Goal: Information Seeking & Learning: Find specific fact

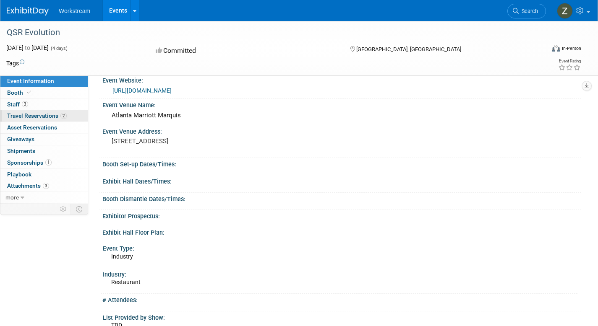
scroll to position [12, 0]
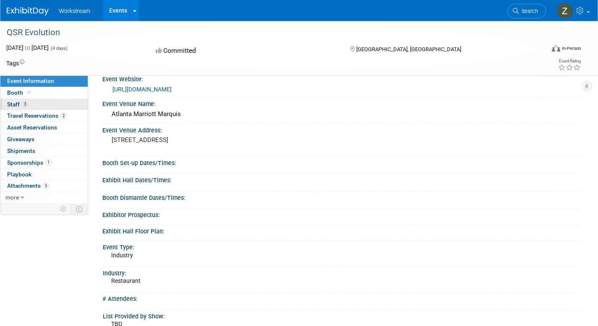
click at [35, 104] on link "3 Staff 3" at bounding box center [43, 104] width 87 height 11
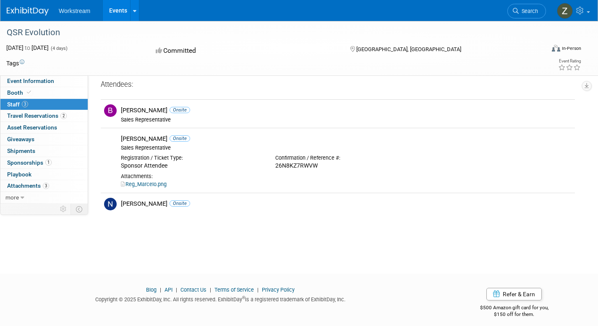
scroll to position [0, 0]
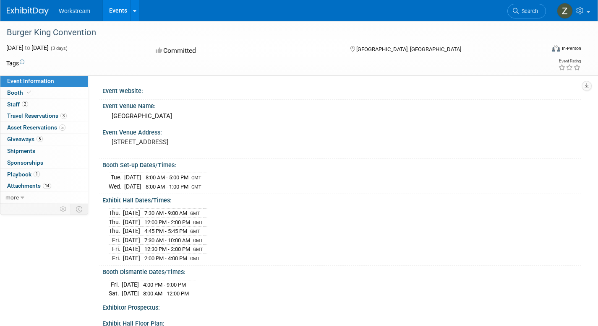
scroll to position [2, 0]
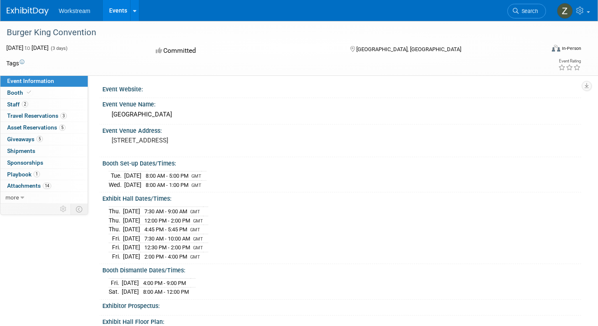
click at [34, 31] on div "Burger King Convention" at bounding box center [268, 32] width 528 height 15
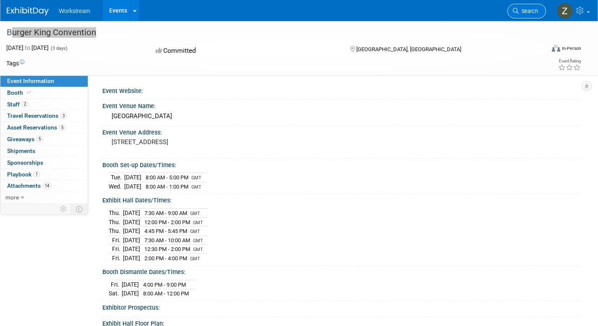
scroll to position [0, 0]
drag, startPoint x: 143, startPoint y: 148, endPoint x: 112, endPoint y: 148, distance: 31.9
click at [112, 146] on pre "100 N. 3rd Street Phoenix, AZ 85004" at bounding box center [202, 142] width 181 height 8
copy pre "[GEOGRAPHIC_DATA], [GEOGRAPHIC_DATA]"
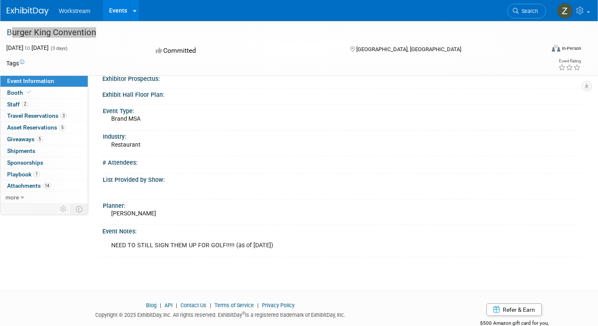
scroll to position [229, 0]
click at [55, 91] on link "Booth" at bounding box center [43, 92] width 87 height 11
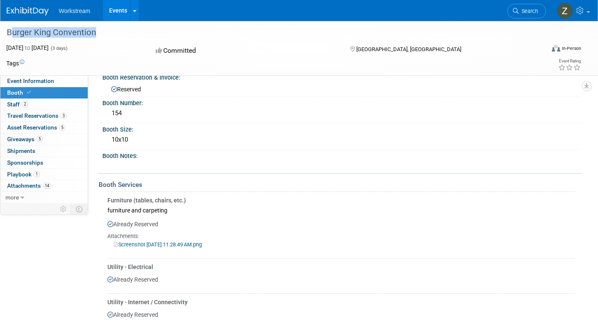
scroll to position [10, 0]
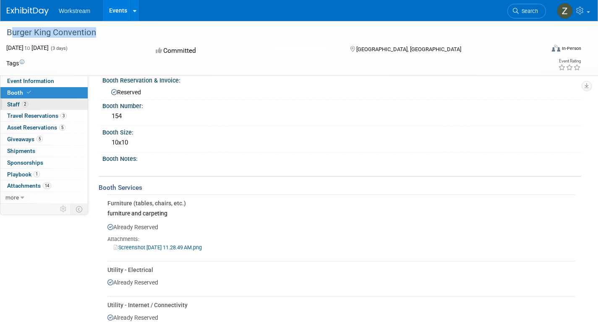
click at [53, 105] on link "2 Staff 2" at bounding box center [43, 104] width 87 height 11
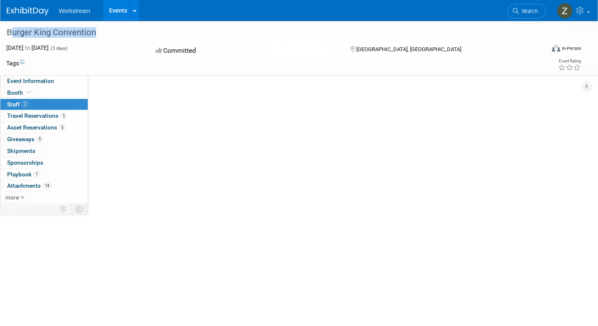
scroll to position [0, 0]
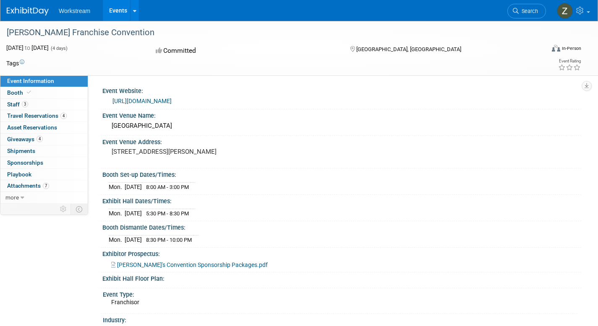
click at [81, 34] on div "[PERSON_NAME] Franchise Convention" at bounding box center [268, 32] width 528 height 15
drag, startPoint x: 112, startPoint y: 158, endPoint x: 147, endPoint y: 161, distance: 35.8
click at [147, 156] on pre "888 Nolan Ryan Expy, Arlington, TX 76011" at bounding box center [202, 152] width 181 height 8
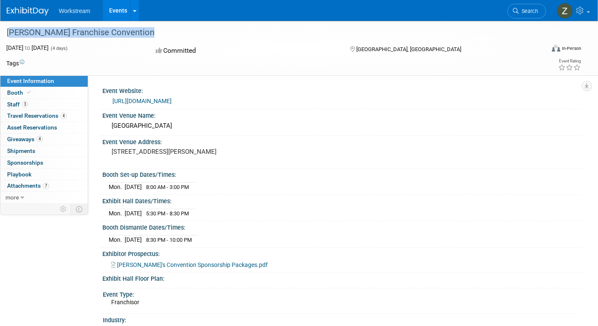
copy pre "[GEOGRAPHIC_DATA], [GEOGRAPHIC_DATA]"
click at [61, 94] on link "Booth" at bounding box center [43, 92] width 87 height 11
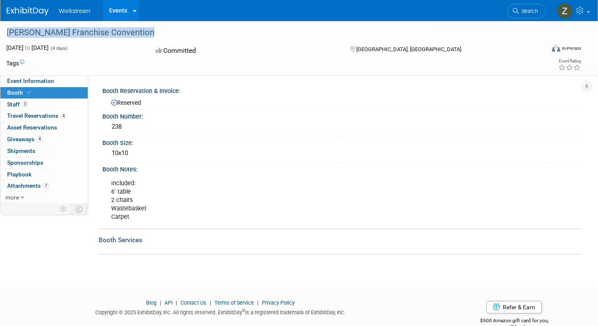
scroll to position [1, 0]
click at [34, 106] on link "3 Staff 3" at bounding box center [43, 104] width 87 height 11
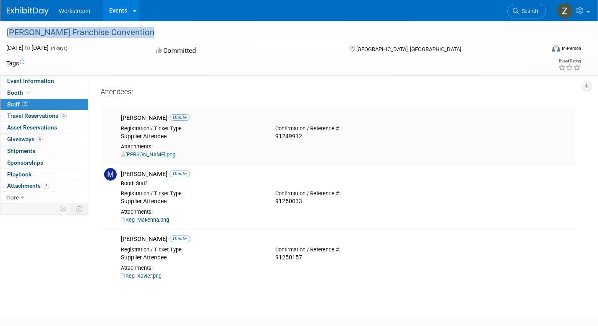
drag, startPoint x: 120, startPoint y: 119, endPoint x: 141, endPoint y: 121, distance: 21.1
click at [141, 121] on div "Josh Lu Onsite" at bounding box center [345, 117] width 463 height 10
copy div "Josh Lu"
drag, startPoint x: 123, startPoint y: 174, endPoint x: 160, endPoint y: 175, distance: 37.3
click at [160, 175] on div "Makenna Clark Onsite" at bounding box center [346, 174] width 450 height 8
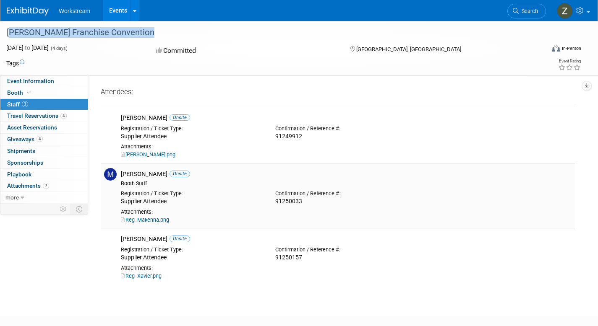
copy div "Makenna Clark"
drag, startPoint x: 121, startPoint y: 239, endPoint x: 165, endPoint y: 239, distance: 43.6
click at [165, 239] on div "Xavier Montalvo Onsite" at bounding box center [346, 239] width 450 height 8
copy div "Xavier Montalvo"
click at [27, 82] on span "Event Information" at bounding box center [30, 81] width 47 height 7
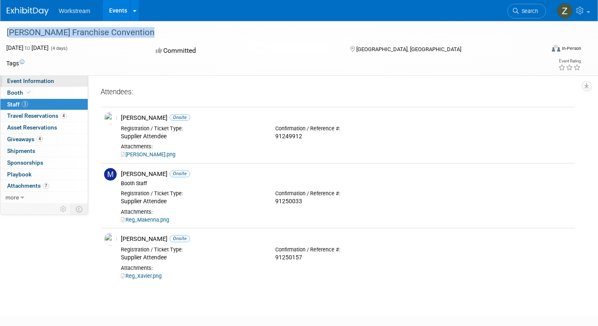
click at [27, 82] on span "Event Information" at bounding box center [30, 81] width 47 height 7
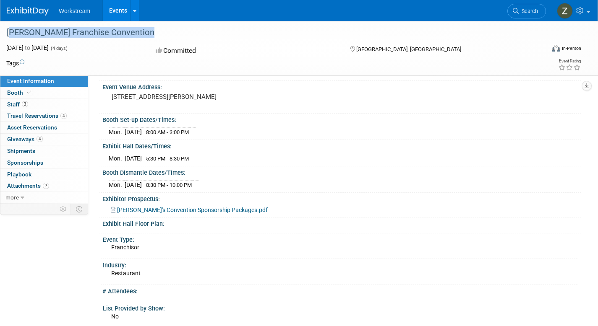
scroll to position [55, 0]
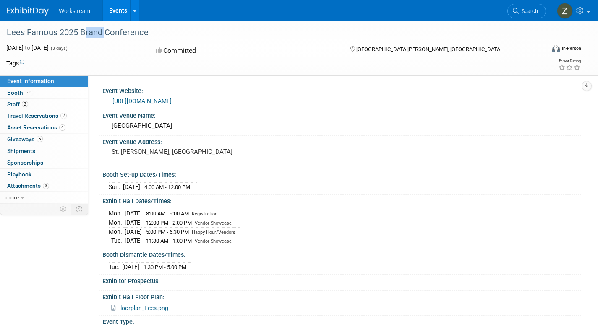
drag, startPoint x: 0, startPoint y: 0, endPoint x: 83, endPoint y: 34, distance: 90.3
click at [83, 34] on div "Lees Famous 2025 Brand Conference" at bounding box center [268, 32] width 528 height 15
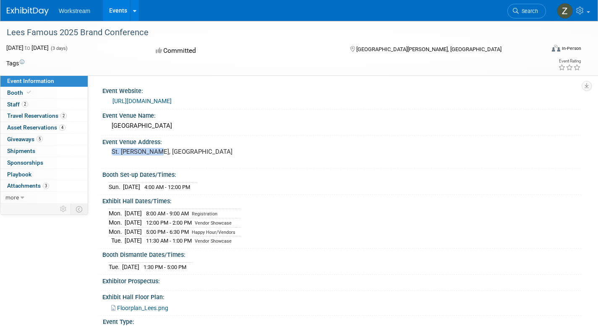
drag, startPoint x: 113, startPoint y: 151, endPoint x: 174, endPoint y: 153, distance: 60.8
click at [174, 153] on pre "St. Charles, MO" at bounding box center [202, 152] width 181 height 8
copy pre "St. Charles, MO"
click at [34, 102] on link "2 Staff 2" at bounding box center [43, 104] width 87 height 11
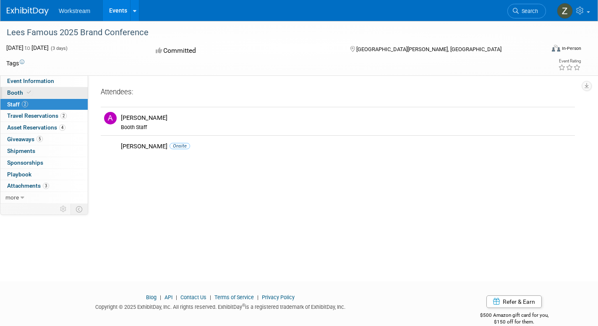
click at [46, 91] on link "Booth" at bounding box center [43, 92] width 87 height 11
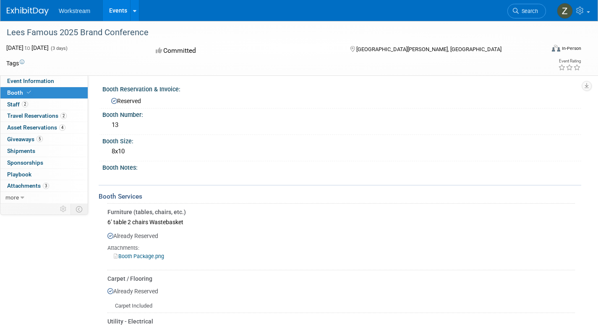
scroll to position [122, 0]
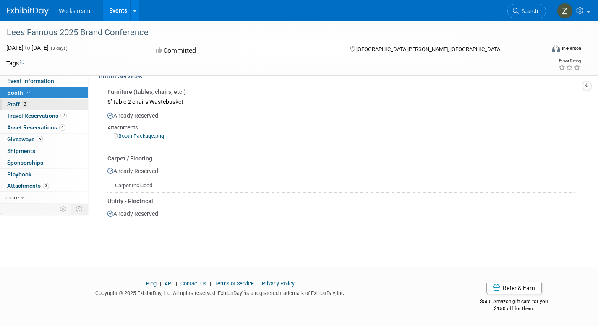
click at [50, 105] on link "2 Staff 2" at bounding box center [43, 104] width 87 height 11
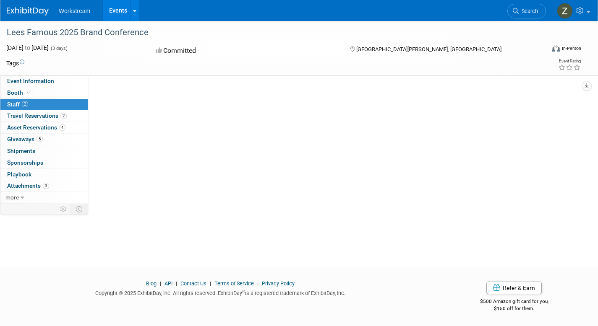
scroll to position [0, 0]
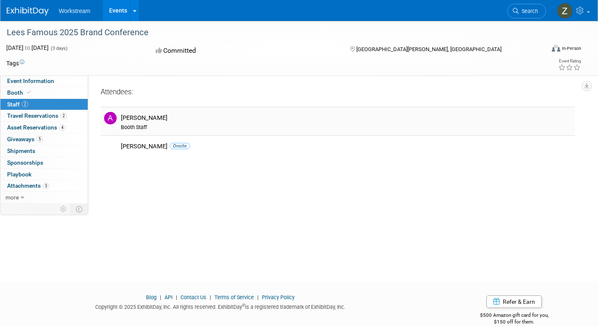
click at [135, 120] on div "Andrew Walters" at bounding box center [346, 118] width 450 height 8
copy div "Andrew Walters"
click at [53, 83] on link "Event Information" at bounding box center [43, 80] width 87 height 11
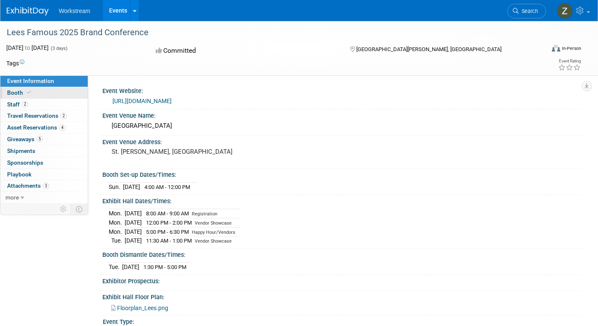
click at [36, 91] on link "Booth" at bounding box center [43, 92] width 87 height 11
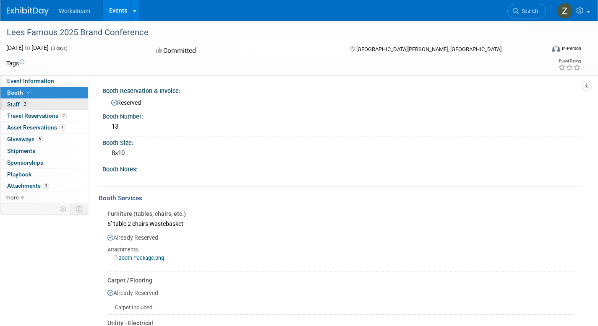
click at [78, 106] on link "2 Staff 2" at bounding box center [43, 104] width 87 height 11
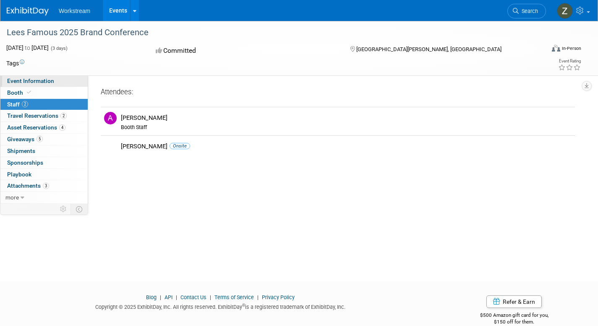
click at [59, 82] on link "Event Information" at bounding box center [43, 80] width 87 height 11
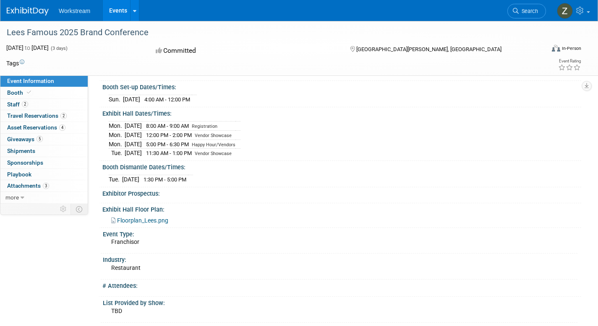
scroll to position [164, 0]
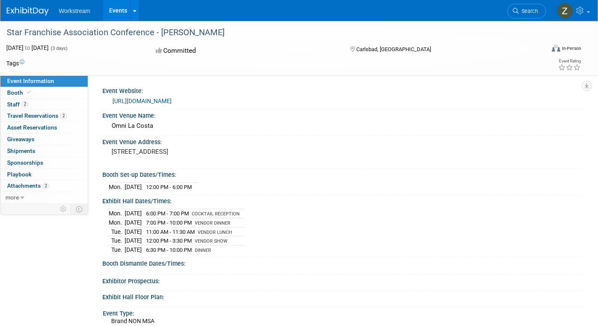
click at [104, 33] on div "Star Franchise Association Conference - [PERSON_NAME]" at bounding box center [268, 32] width 528 height 15
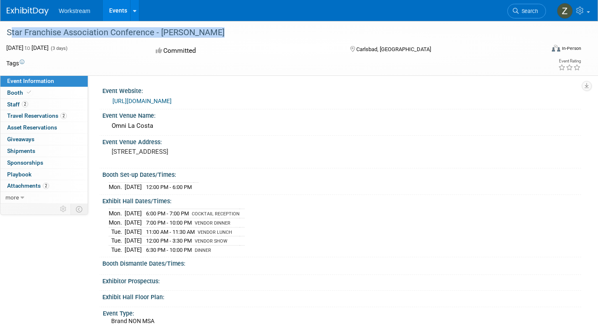
click at [104, 33] on div "Star Franchise Association Conference - [PERSON_NAME]" at bounding box center [268, 32] width 528 height 15
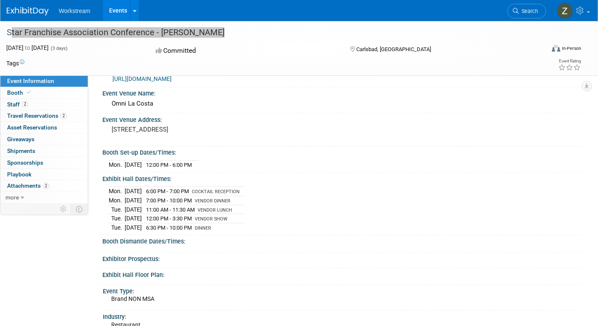
scroll to position [49, 0]
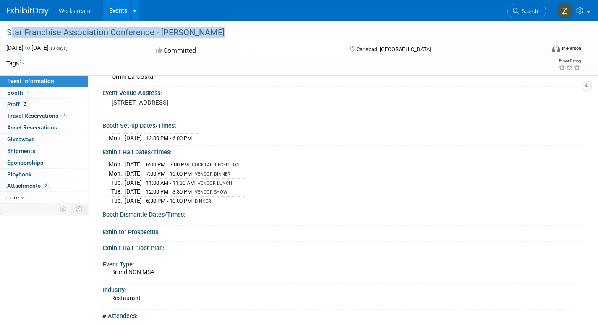
drag, startPoint x: 112, startPoint y: 112, endPoint x: 146, endPoint y: 113, distance: 34.0
click at [146, 107] on pre "[STREET_ADDRESS]" at bounding box center [202, 103] width 181 height 8
copy pre "Carlsbad, [GEOGRAPHIC_DATA]"
click at [65, 88] on link "Booth" at bounding box center [43, 92] width 87 height 11
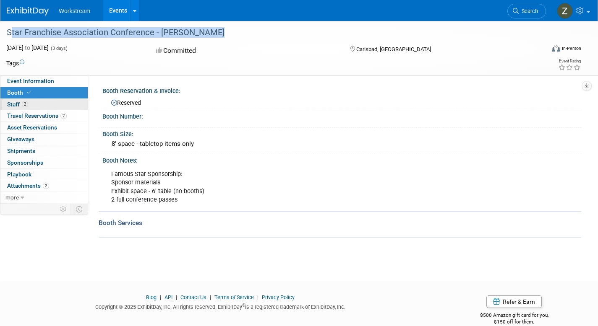
click at [32, 108] on link "2 Staff 2" at bounding box center [43, 104] width 87 height 11
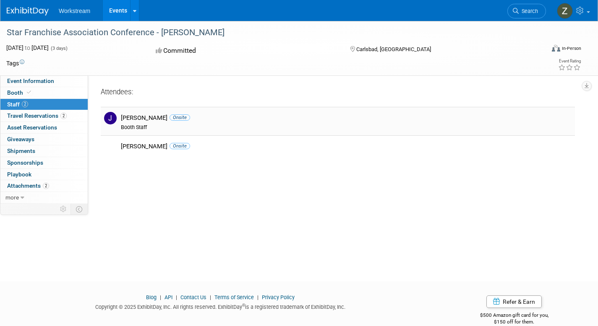
click at [133, 120] on div "[PERSON_NAME] Onsite" at bounding box center [346, 118] width 450 height 8
drag, startPoint x: 152, startPoint y: 125, endPoint x: 155, endPoint y: 119, distance: 7.1
click at [152, 125] on div "Booth Staff" at bounding box center [346, 127] width 450 height 7
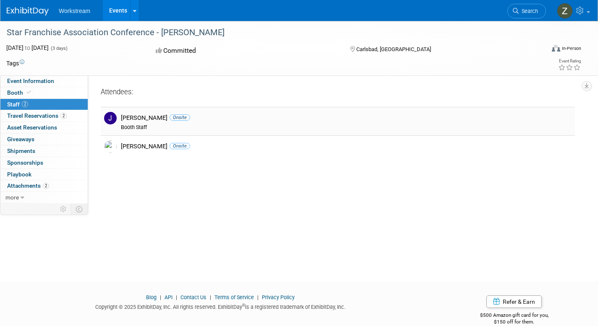
drag, startPoint x: 153, startPoint y: 119, endPoint x: 120, endPoint y: 119, distance: 32.7
click at [121, 119] on div "[PERSON_NAME] Onsite" at bounding box center [346, 118] width 450 height 8
copy div "[PERSON_NAME]"
drag, startPoint x: 121, startPoint y: 147, endPoint x: 156, endPoint y: 146, distance: 34.4
click at [156, 147] on div "[PERSON_NAME] Onsite" at bounding box center [346, 147] width 450 height 8
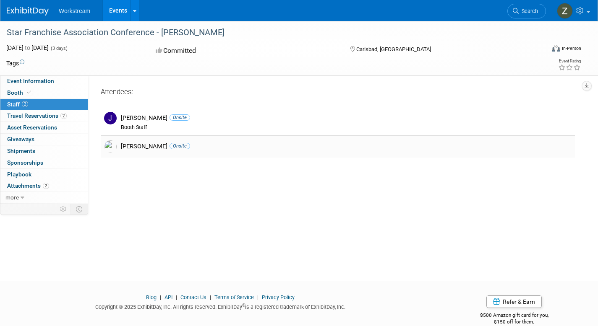
copy div "[PERSON_NAME]"
click at [62, 81] on link "Event Information" at bounding box center [43, 80] width 87 height 11
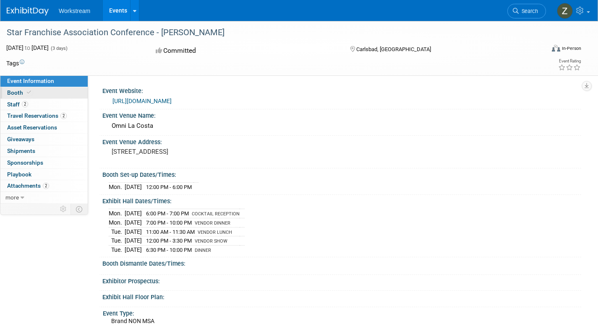
click at [50, 93] on link "Booth" at bounding box center [43, 92] width 87 height 11
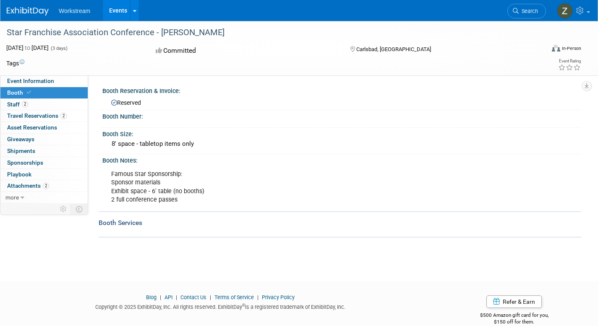
click at [54, 99] on div "Booth Booth" at bounding box center [43, 93] width 87 height 12
click at [57, 108] on link "2 Staff 2" at bounding box center [43, 104] width 87 height 11
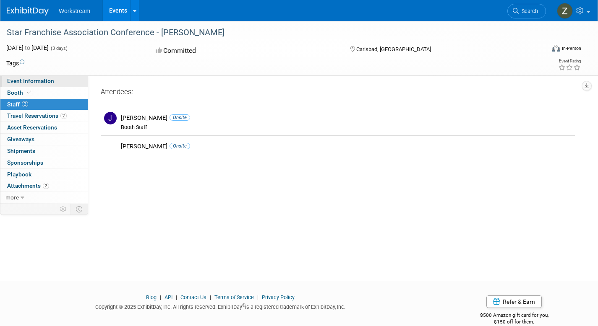
click at [56, 81] on link "Event Information" at bounding box center [43, 80] width 87 height 11
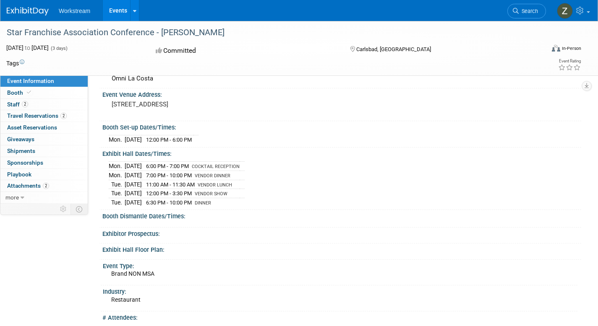
scroll to position [49, 0]
